Goal: Information Seeking & Learning: Find specific fact

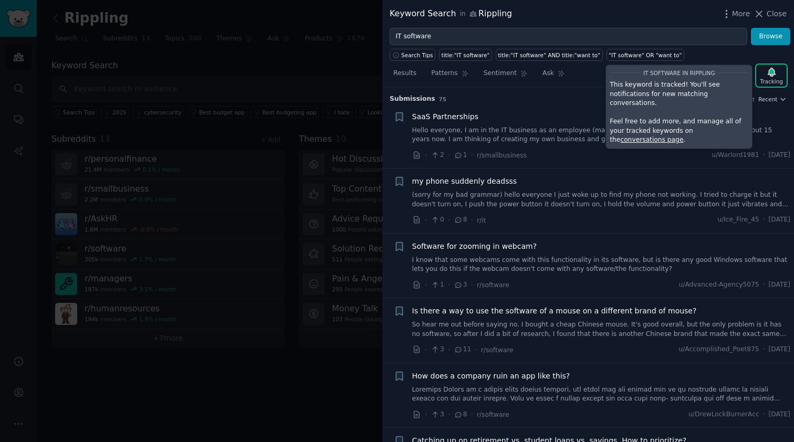
click at [775, 20] on div "More Close" at bounding box center [754, 13] width 66 height 13
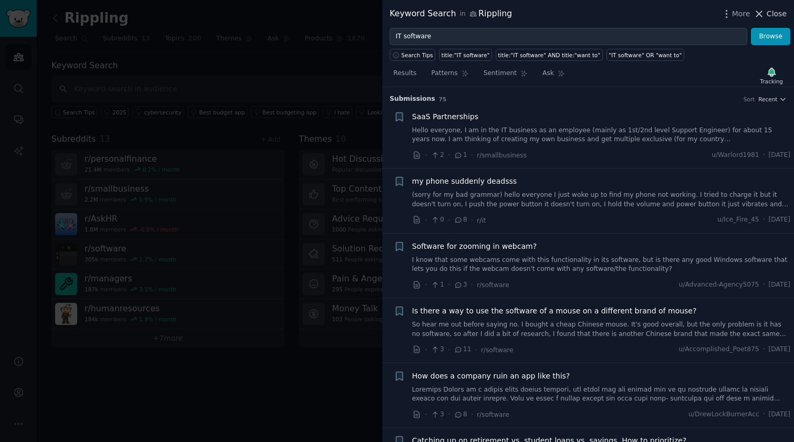
click at [777, 13] on span "Close" at bounding box center [777, 13] width 20 height 11
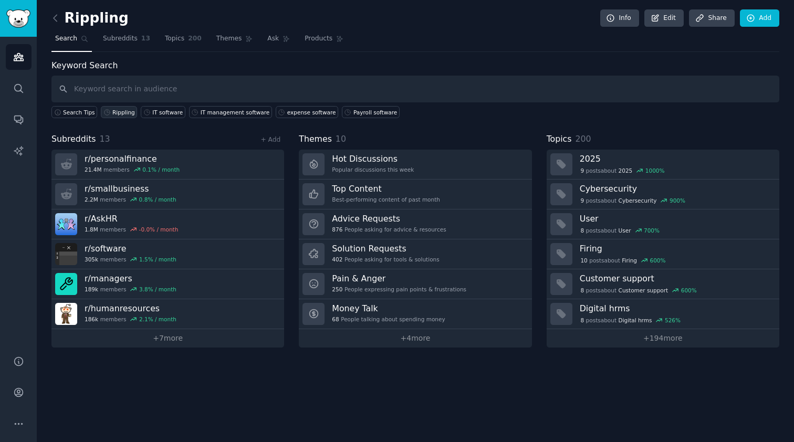
click at [124, 112] on div "Rippling" at bounding box center [123, 112] width 23 height 7
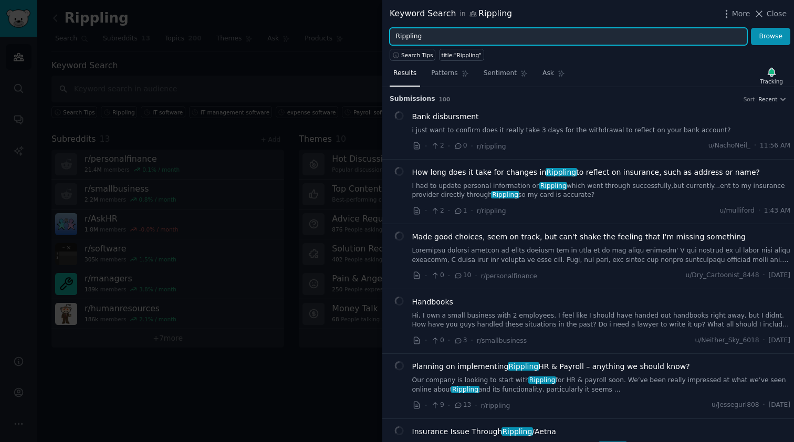
click at [470, 44] on input "Rippling" at bounding box center [569, 37] width 358 height 18
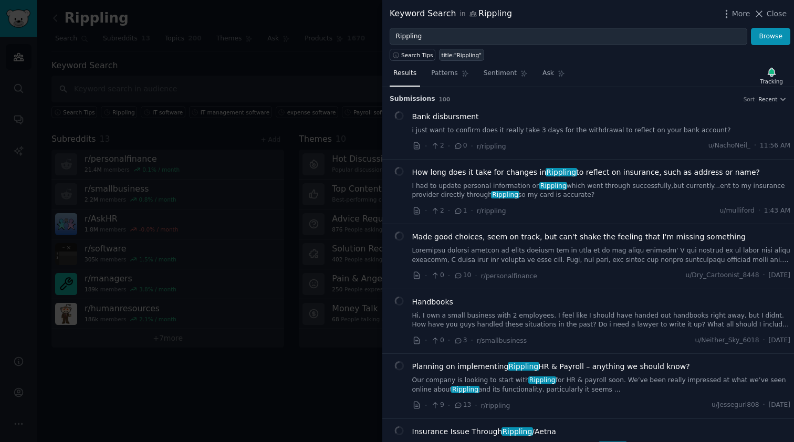
click at [467, 57] on div "title:"Rippling"" at bounding box center [462, 54] width 40 height 7
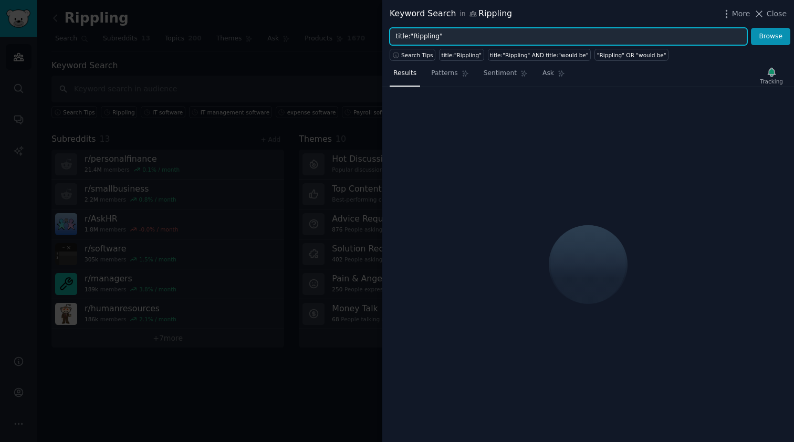
click at [400, 38] on input "title:"Rippling"" at bounding box center [569, 37] width 358 height 18
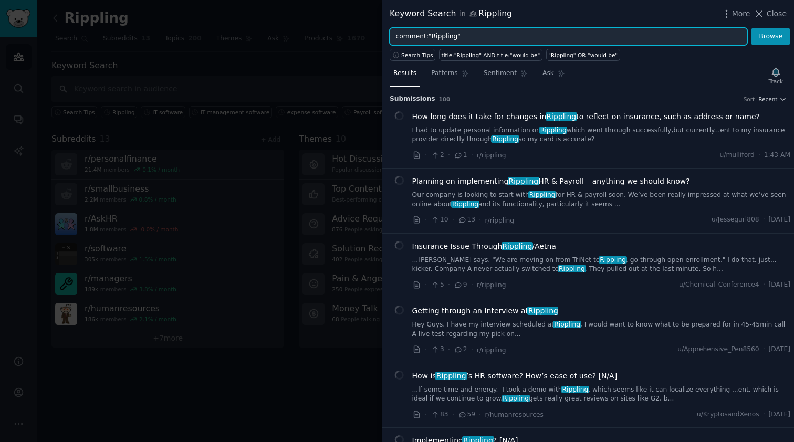
click at [771, 36] on button "Browse" at bounding box center [770, 37] width 39 height 18
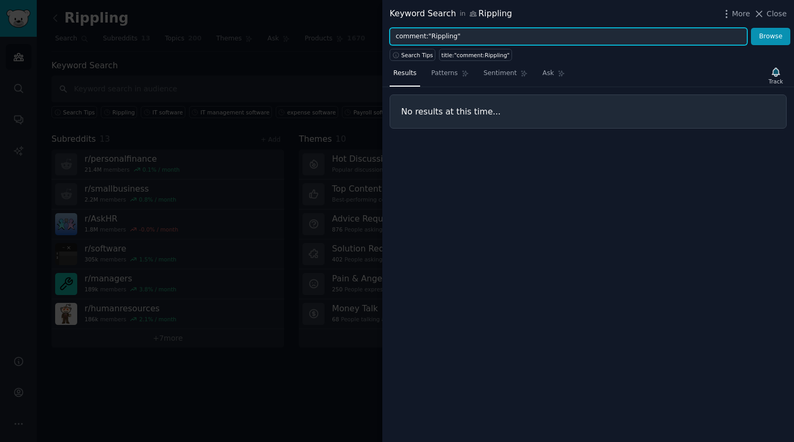
click at [411, 32] on input "comment:"Rippling"" at bounding box center [569, 37] width 358 height 18
type input "title:"Rippling""
click at [771, 36] on button "Browse" at bounding box center [770, 37] width 39 height 18
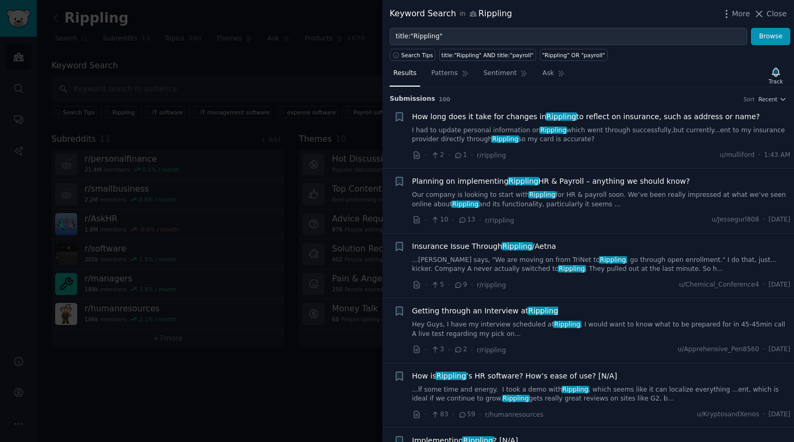
click at [606, 119] on span "How long does it take for changes in Rippling to reflect on insurance, such as …" at bounding box center [586, 116] width 348 height 11
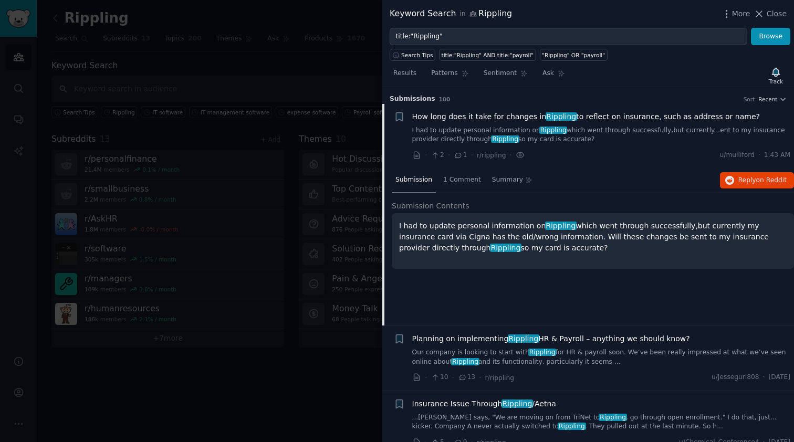
scroll to position [16, 0]
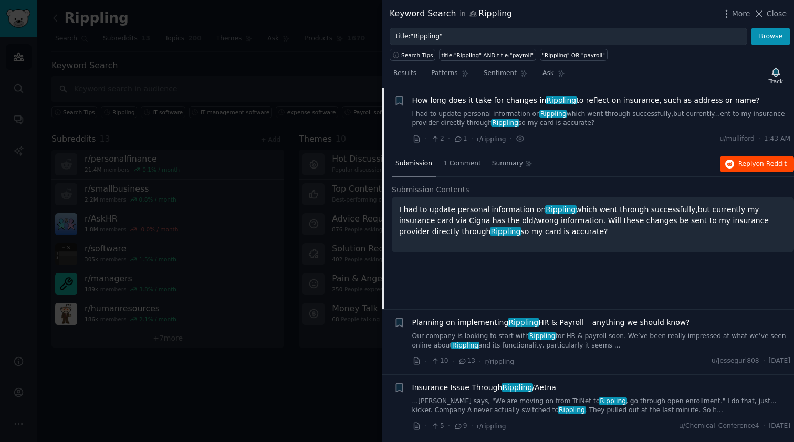
click at [752, 171] on button "Reply on Reddit" at bounding box center [757, 164] width 74 height 17
